Goal: Information Seeking & Learning: Learn about a topic

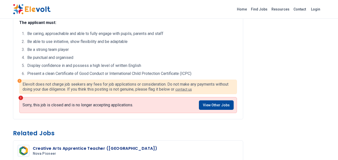
scroll to position [340, 0]
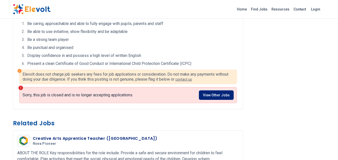
click at [209, 100] on link "View Other Jobs" at bounding box center [216, 96] width 35 height 10
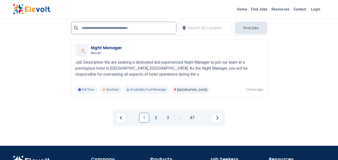
scroll to position [1161, 0]
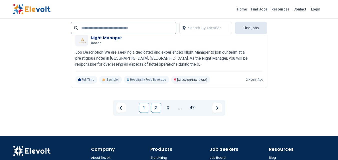
click at [156, 107] on link "2" at bounding box center [156, 108] width 10 height 10
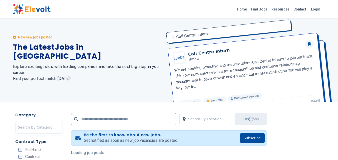
scroll to position [0, 0]
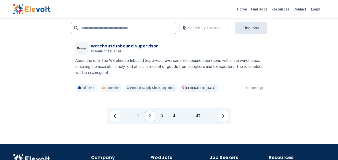
scroll to position [1141, 0]
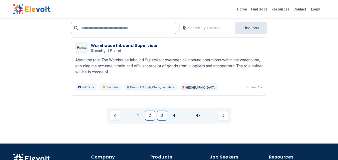
click at [160, 111] on link "3" at bounding box center [162, 116] width 10 height 10
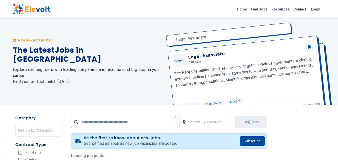
scroll to position [0, 0]
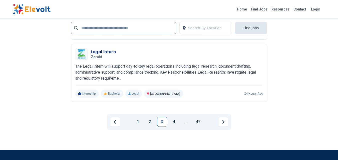
scroll to position [1151, 0]
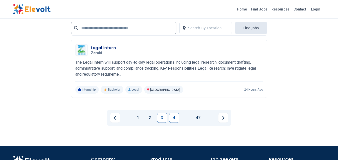
click at [176, 117] on link "4" at bounding box center [174, 118] width 10 height 10
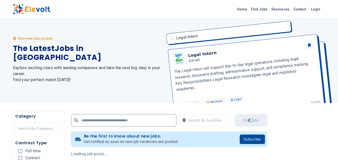
scroll to position [0, 0]
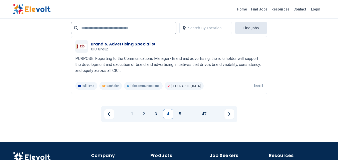
scroll to position [1161, 0]
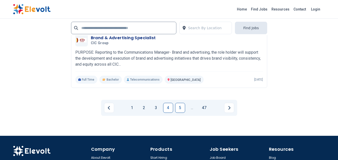
click at [181, 109] on link "5" at bounding box center [180, 108] width 10 height 10
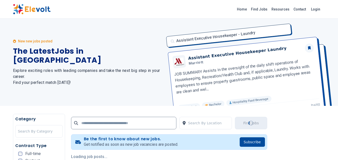
scroll to position [0, 0]
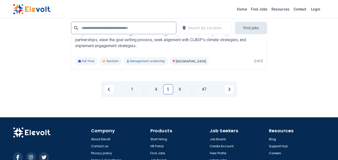
scroll to position [1208, 0]
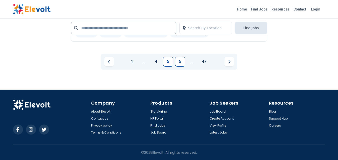
click at [182, 63] on link "6" at bounding box center [180, 62] width 10 height 10
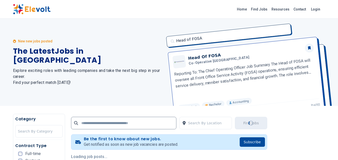
scroll to position [0, 0]
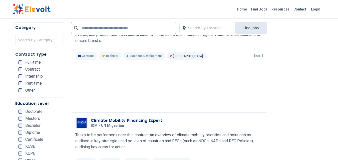
scroll to position [410, 0]
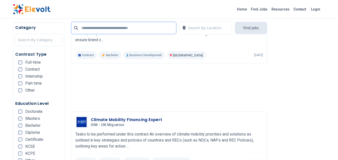
click at [139, 29] on input "text" at bounding box center [123, 28] width 105 height 13
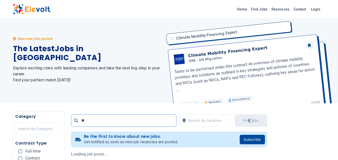
scroll to position [0, 0]
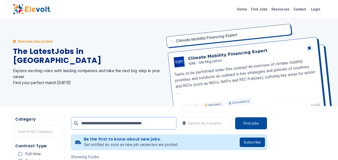
type input "**********"
click button "submit" at bounding box center [0, 0] width 0 height 0
click at [75, 123] on icon at bounding box center [76, 124] width 4 height 4
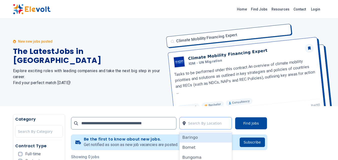
click at [197, 125] on div at bounding box center [208, 124] width 41 height 10
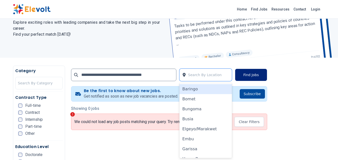
click at [256, 74] on button "Find Jobs" at bounding box center [251, 75] width 32 height 13
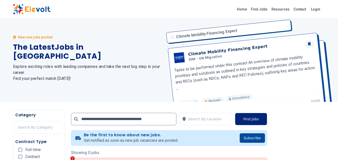
scroll to position [0, 0]
